Goal: Connect with others: Connect with others

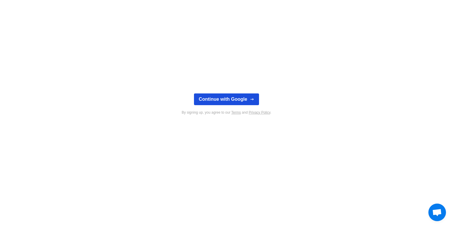
click at [215, 99] on button "Continue with Google" at bounding box center [226, 99] width 65 height 12
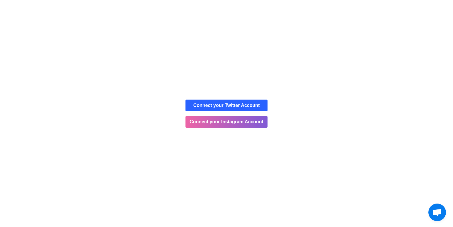
click at [251, 38] on button "Cancel" at bounding box center [247, 37] width 31 height 15
click at [212, 121] on button "Connect your Instagram Account" at bounding box center [226, 122] width 82 height 12
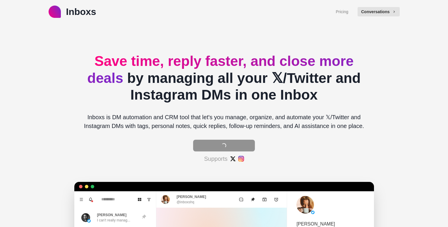
type textarea "*"
